Goal: Task Accomplishment & Management: Manage account settings

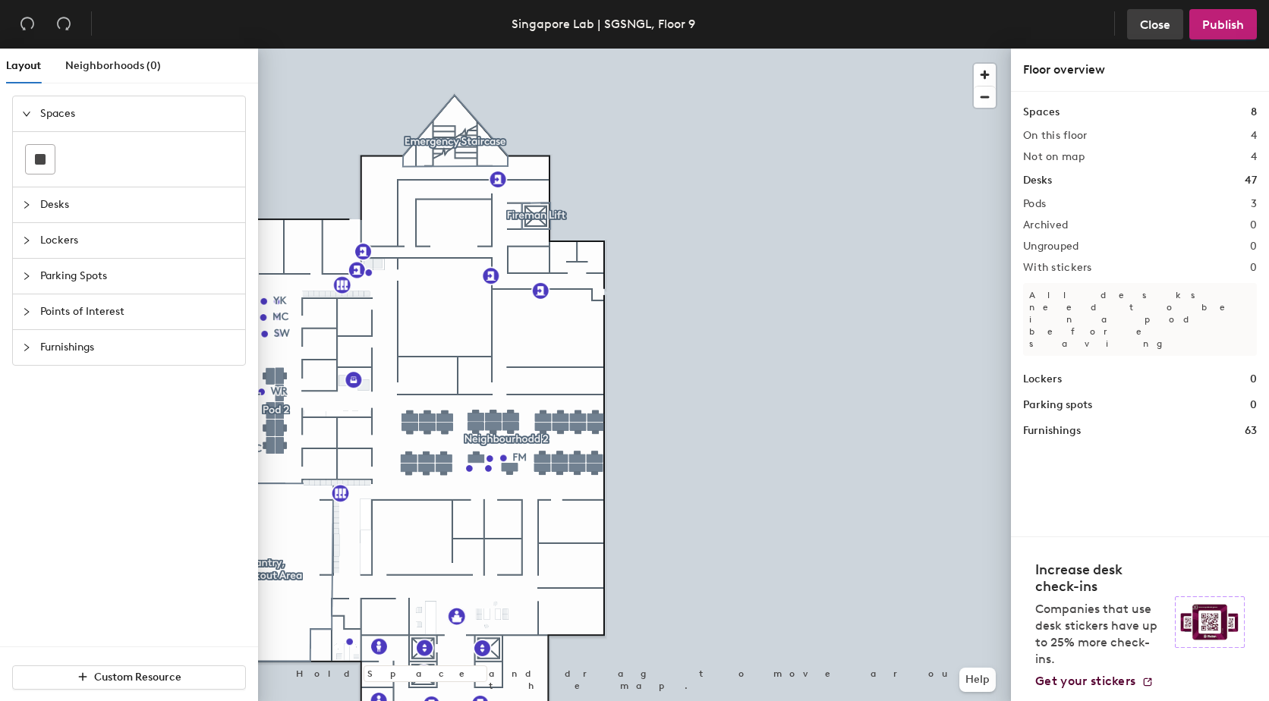
click at [1148, 21] on span "Close" at bounding box center [1155, 24] width 30 height 14
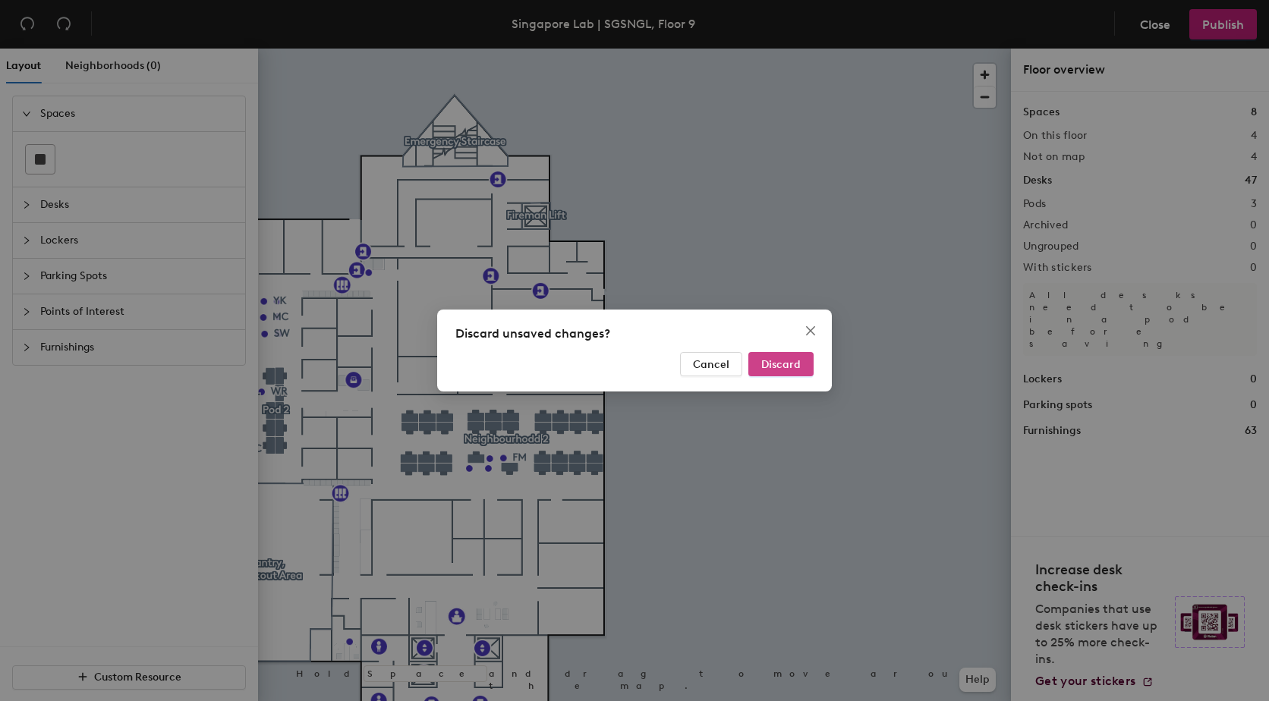
click at [780, 366] on span "Discard" at bounding box center [780, 364] width 39 height 13
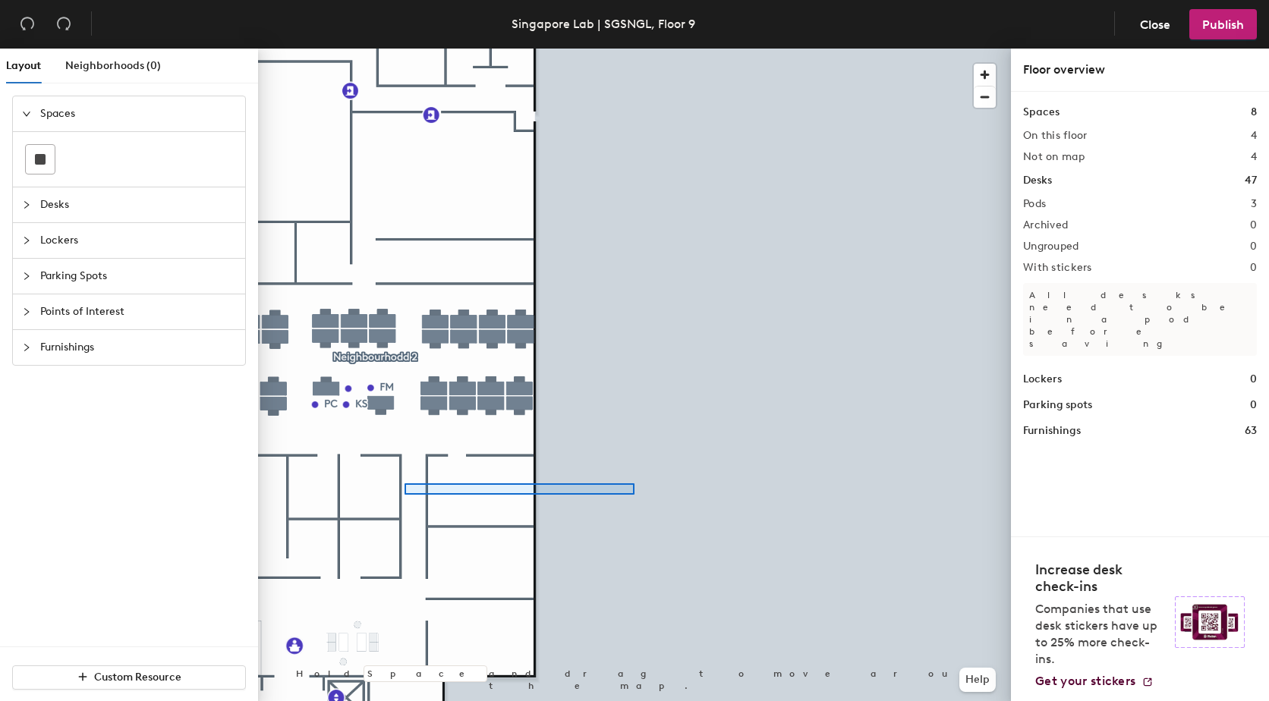
click at [472, 49] on div at bounding box center [634, 49] width 753 height 0
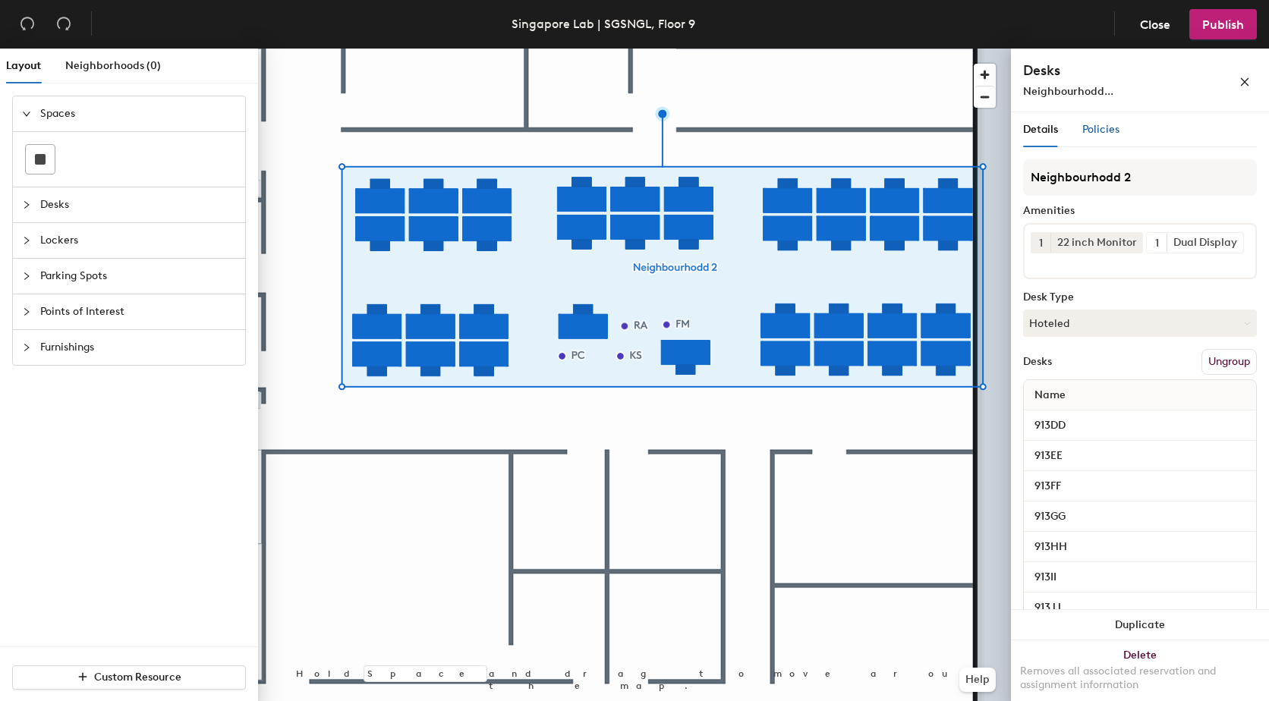
click at [1100, 131] on span "Policies" at bounding box center [1100, 129] width 37 height 13
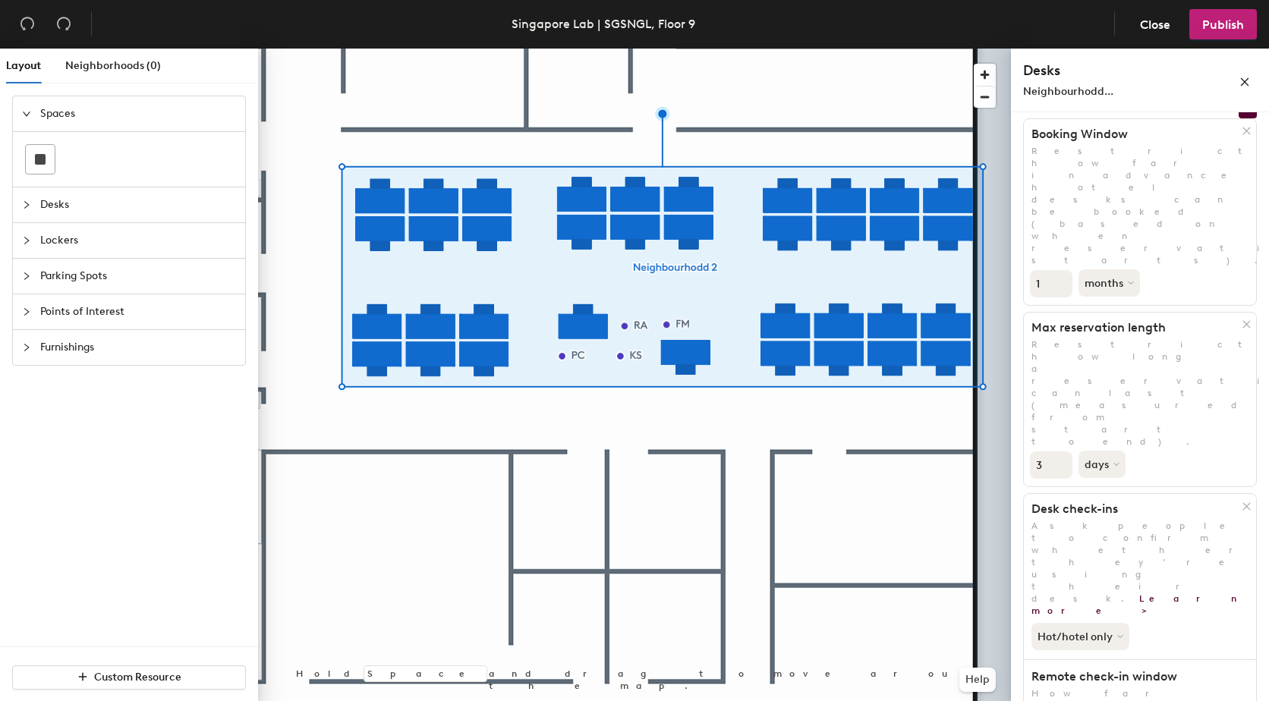
scroll to position [77, 0]
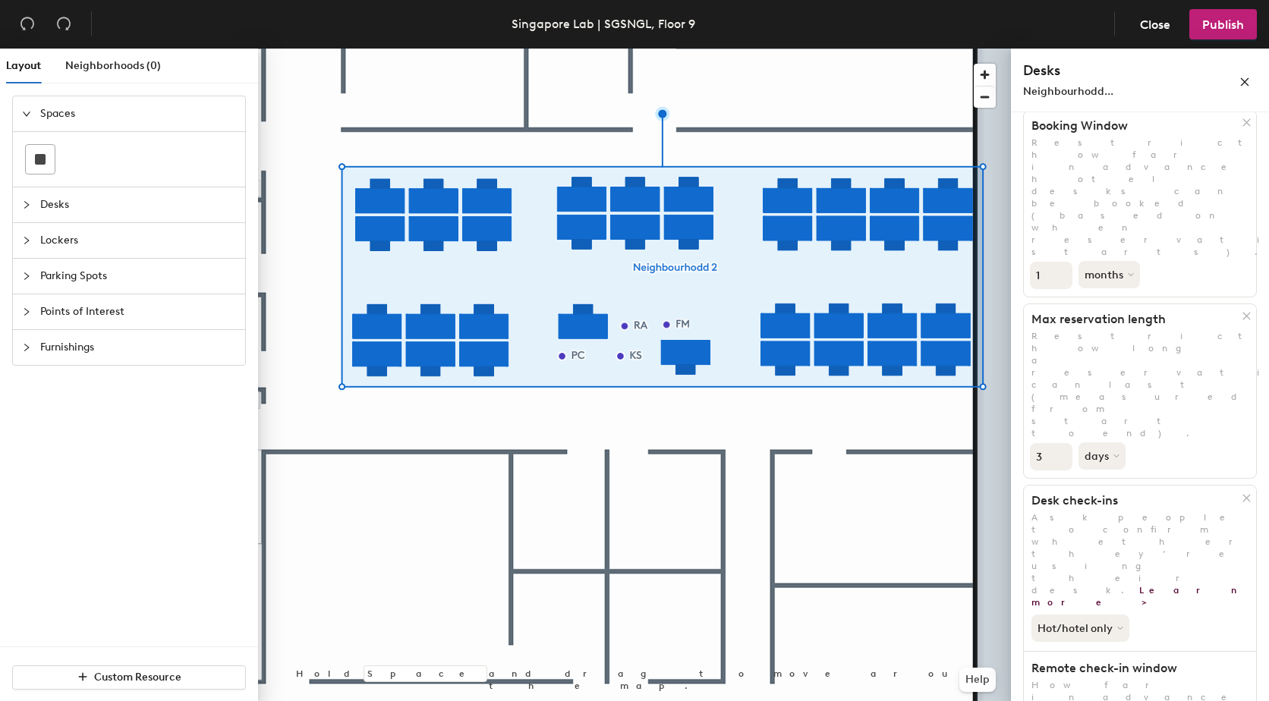
click at [1120, 626] on icon at bounding box center [1122, 629] width 6 height 6
click at [1246, 83] on icon "close" at bounding box center [1245, 82] width 8 height 8
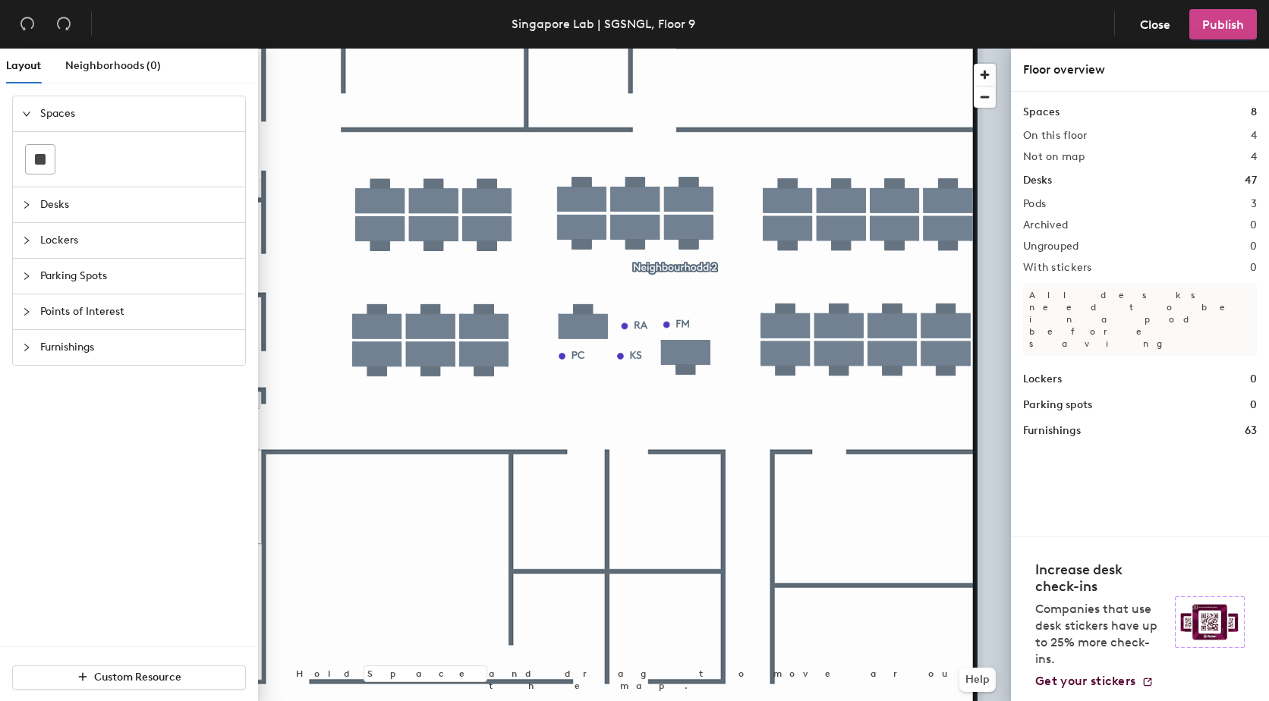
click at [1221, 28] on span "Publish" at bounding box center [1223, 24] width 42 height 14
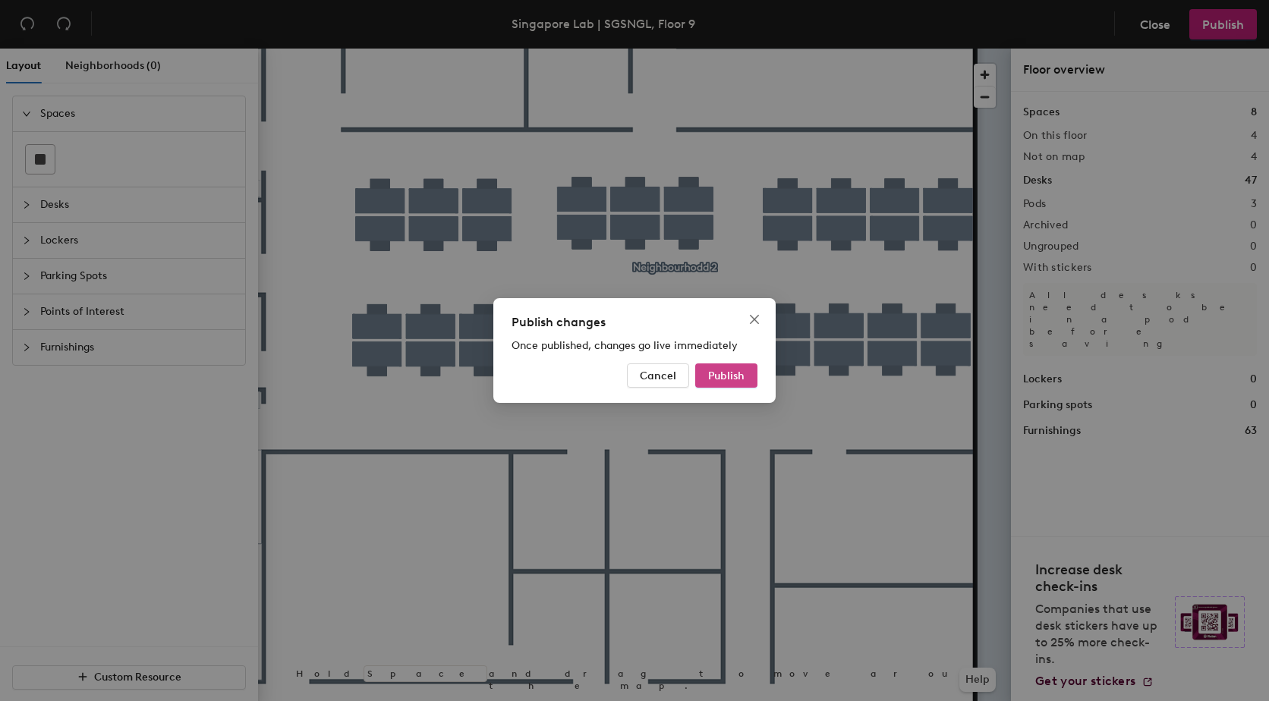
click at [717, 376] on span "Publish" at bounding box center [726, 376] width 36 height 13
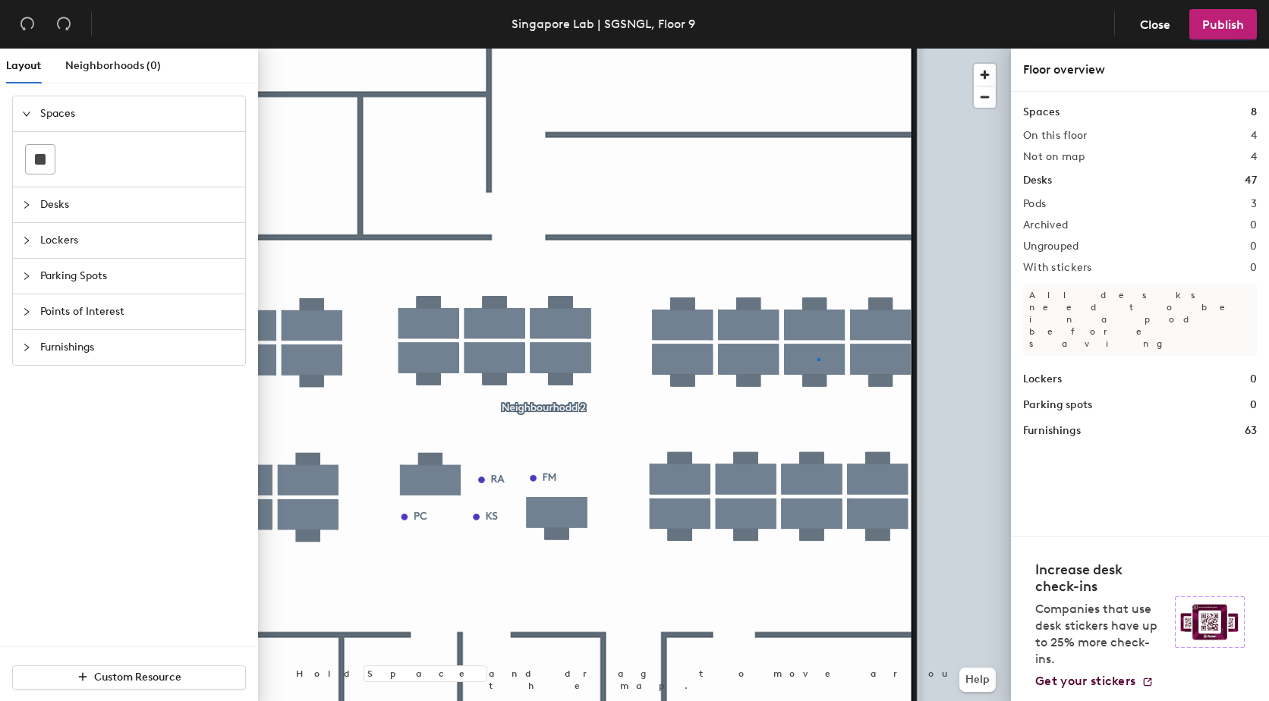
click at [818, 49] on div at bounding box center [634, 49] width 753 height 0
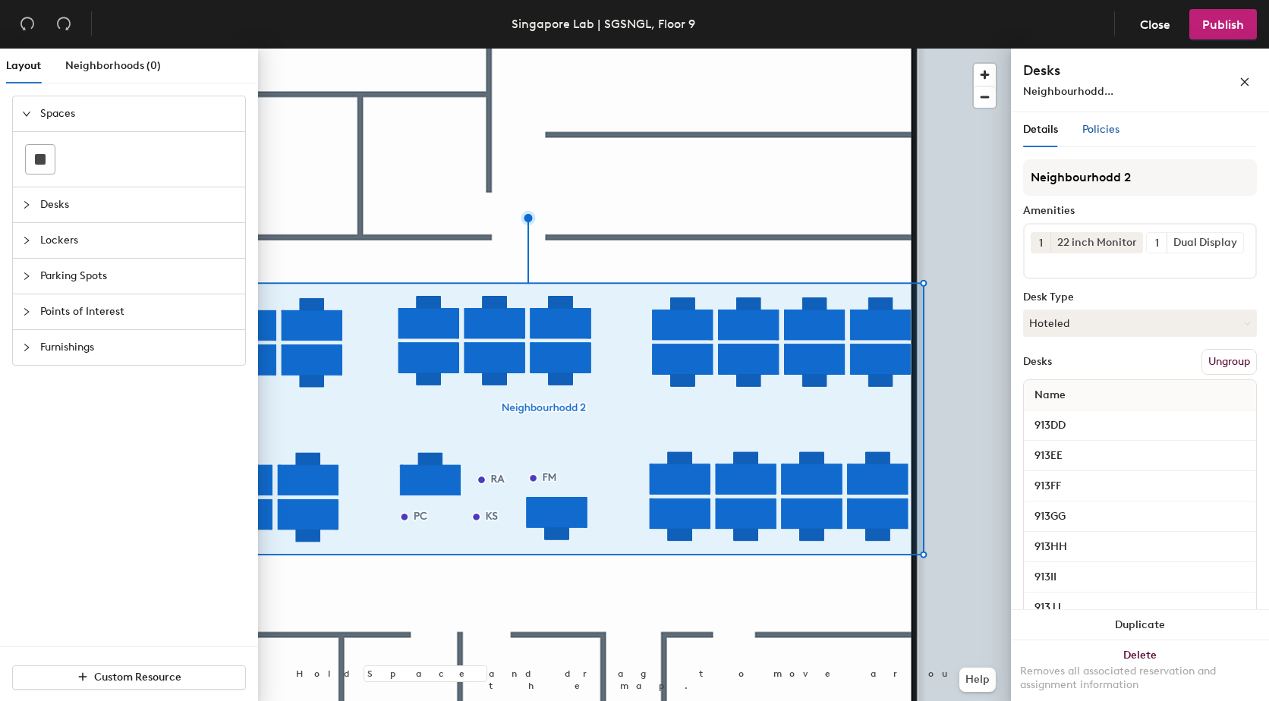
click at [1104, 129] on span "Policies" at bounding box center [1100, 129] width 37 height 13
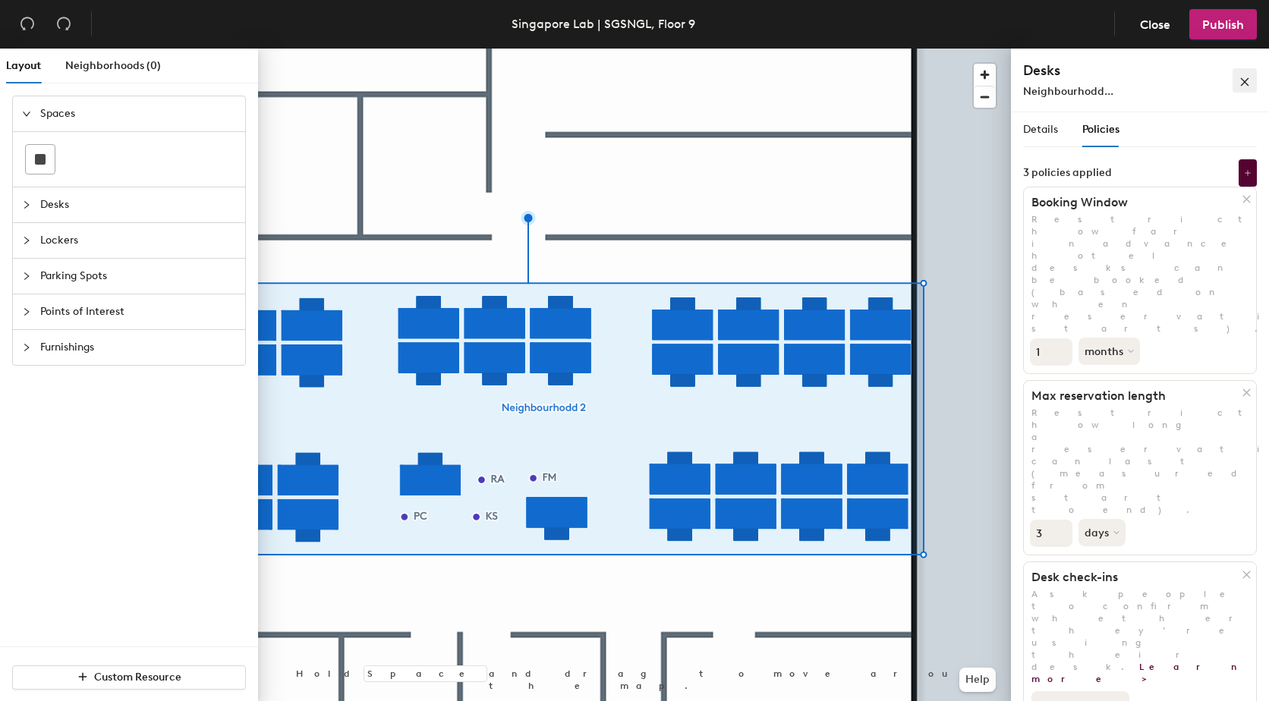
click at [1246, 82] on icon "close" at bounding box center [1245, 82] width 8 height 8
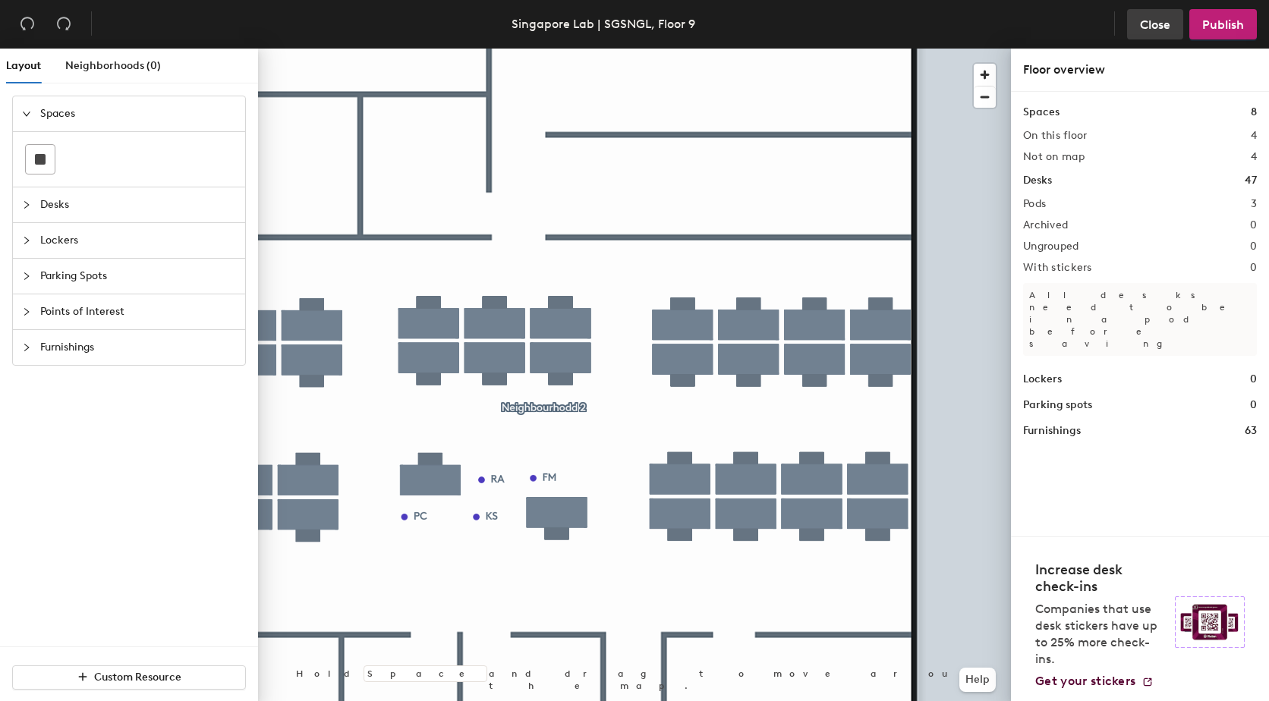
click at [1152, 27] on span "Close" at bounding box center [1155, 24] width 30 height 14
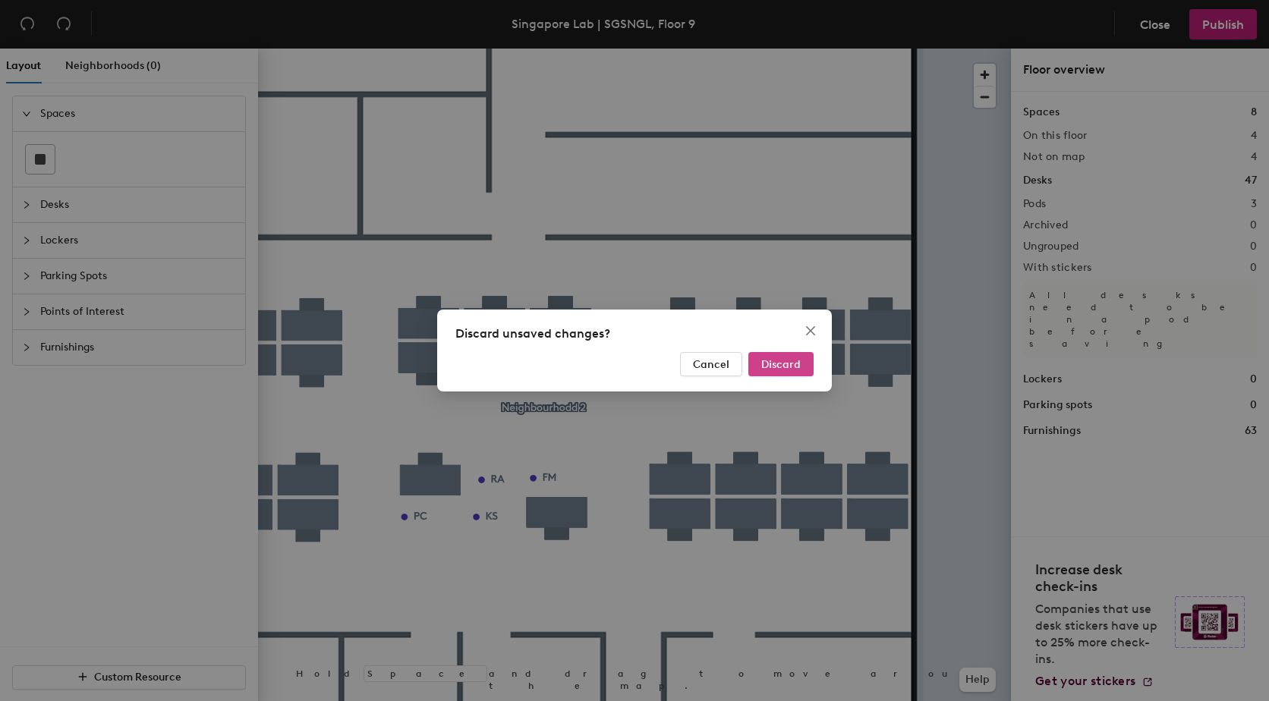
click at [786, 367] on span "Discard" at bounding box center [780, 364] width 39 height 13
